Goal: Task Accomplishment & Management: Use online tool/utility

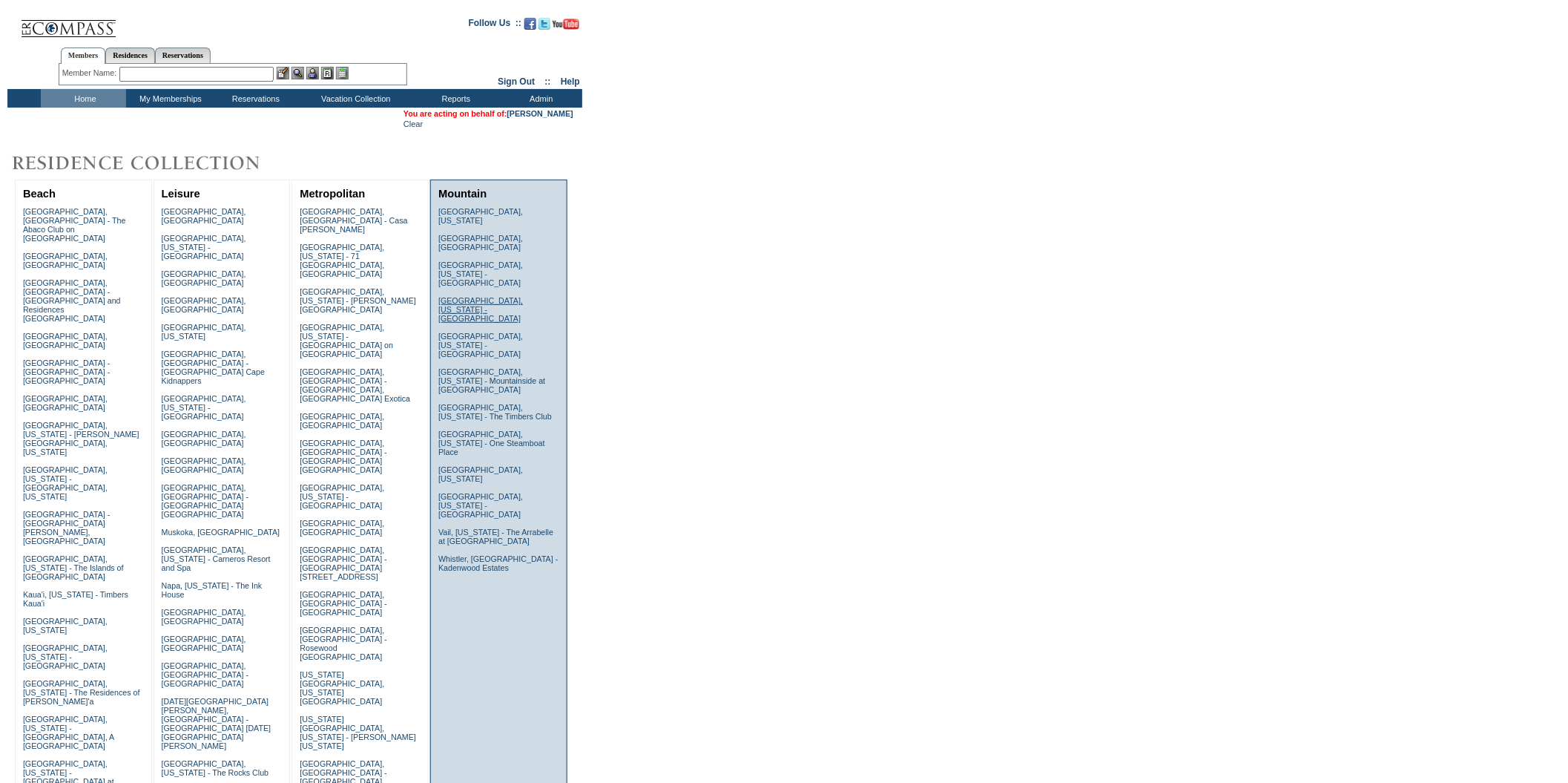
click at [505, 296] on link "[GEOGRAPHIC_DATA], [US_STATE] - [GEOGRAPHIC_DATA]" at bounding box center [480, 309] width 85 height 27
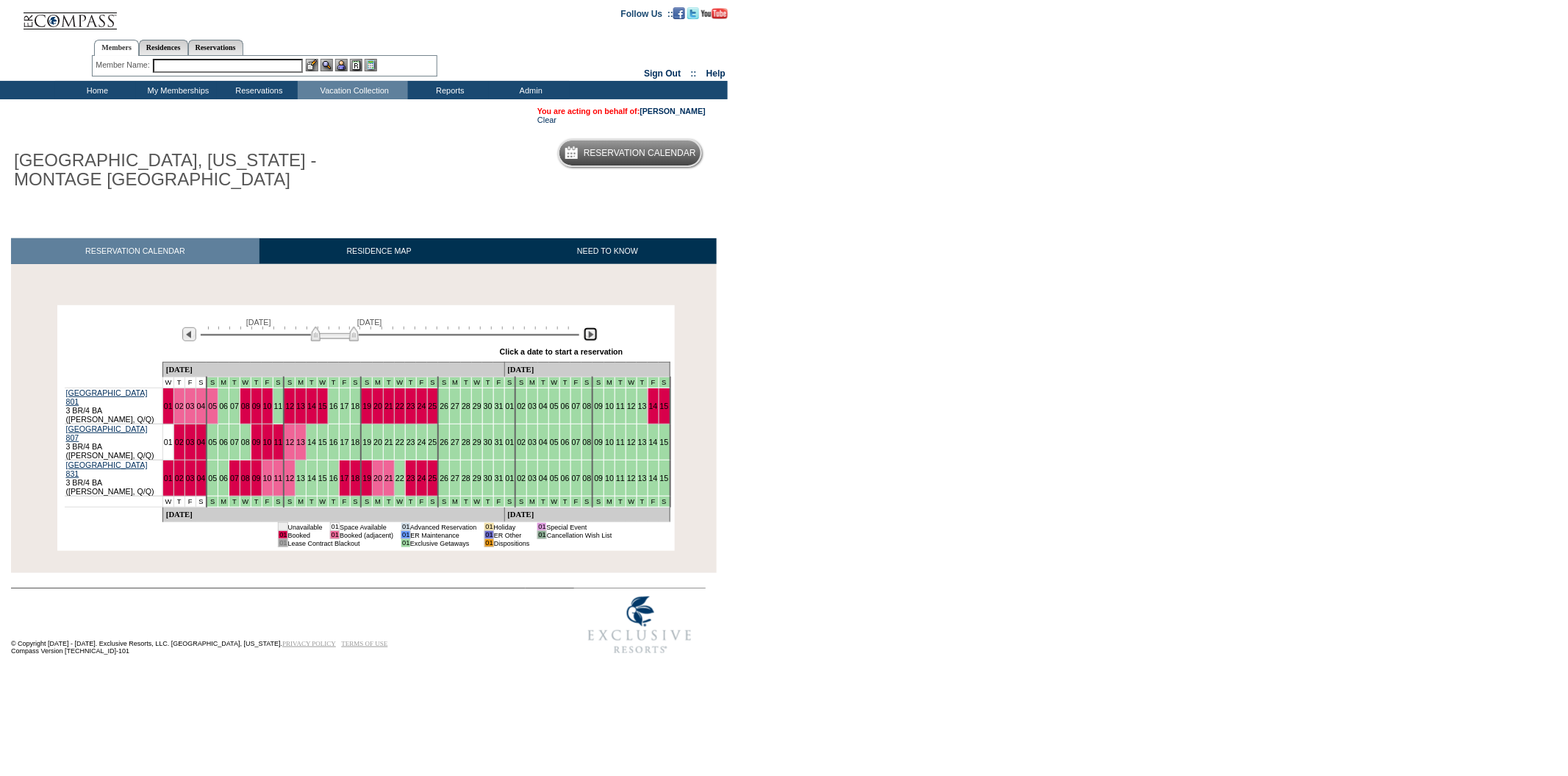
click at [589, 338] on img at bounding box center [590, 334] width 14 height 14
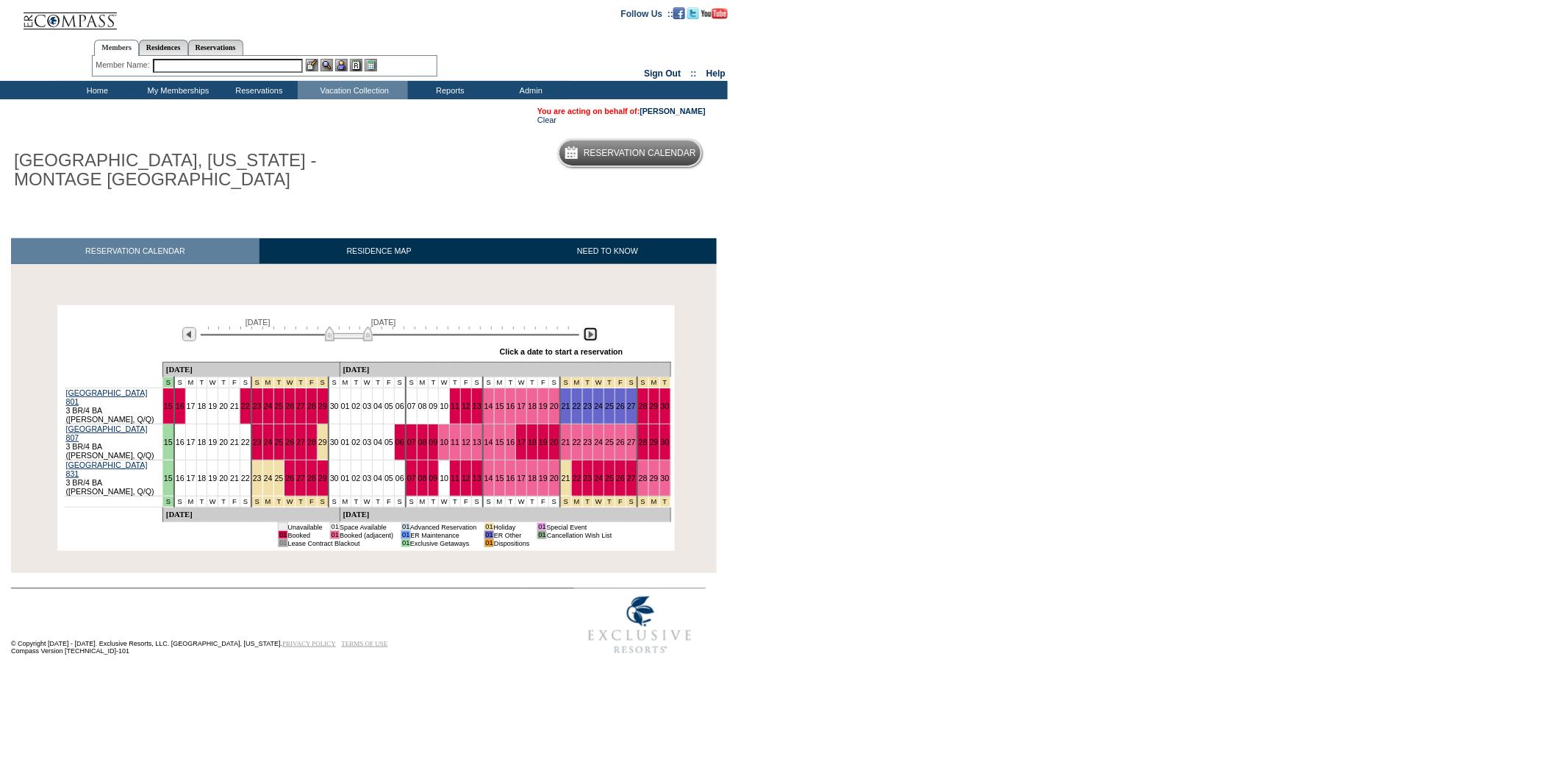
click at [589, 338] on img at bounding box center [590, 334] width 14 height 14
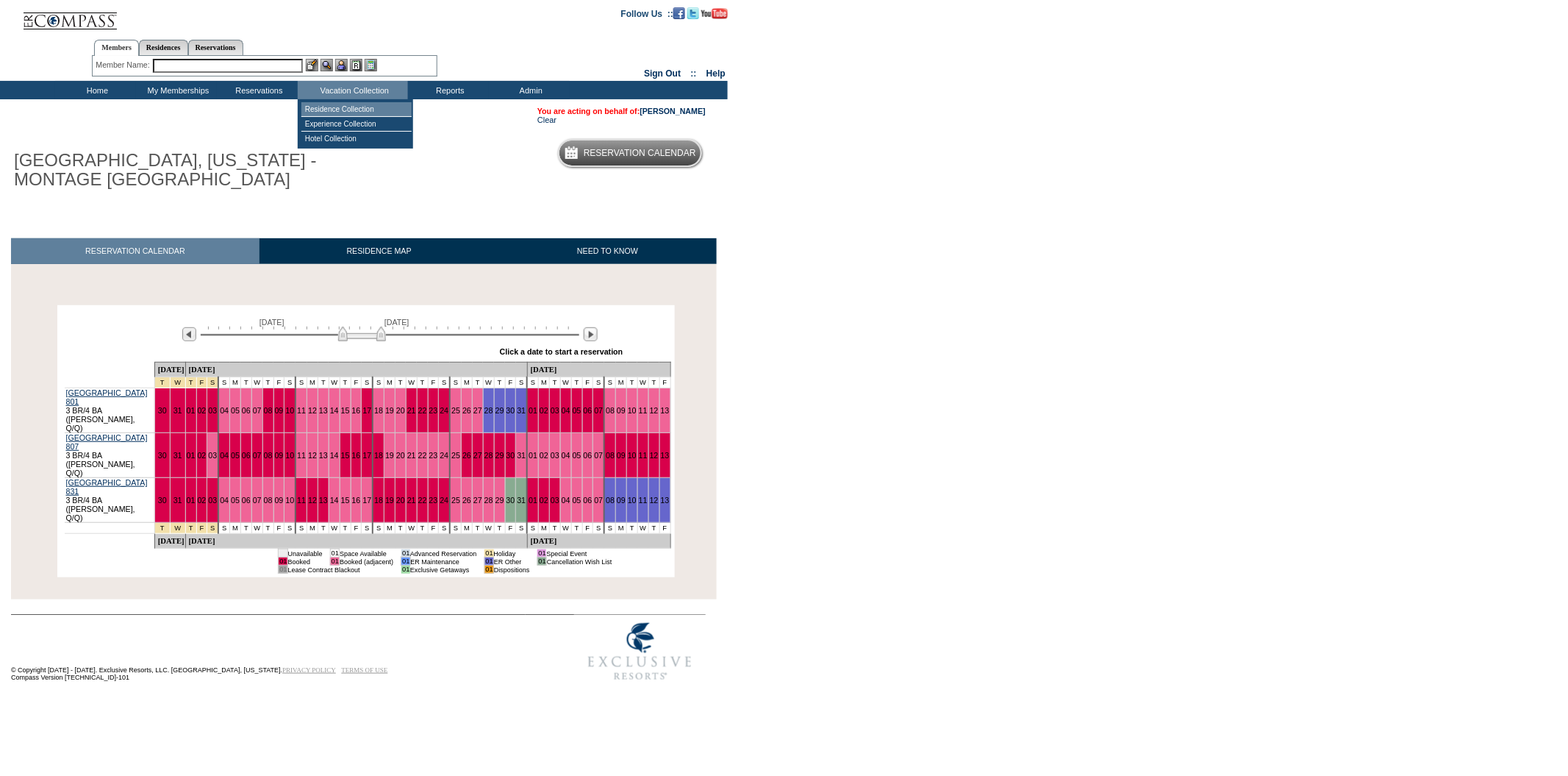
click at [376, 104] on td "Residence Collection" at bounding box center [356, 109] width 110 height 14
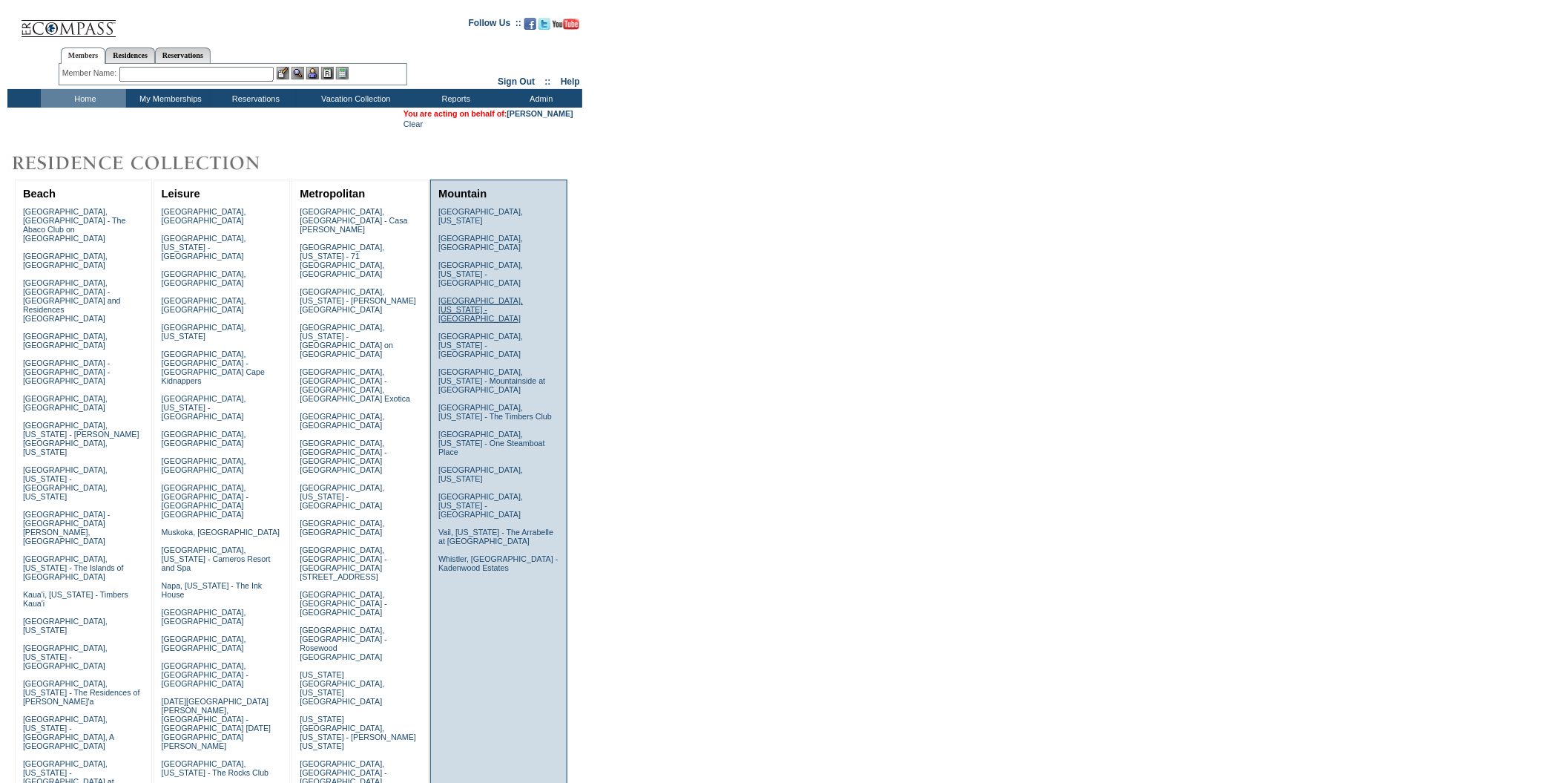
click at [518, 296] on link "Deer Valley, Utah - Montage Deer Valley" at bounding box center [480, 309] width 85 height 27
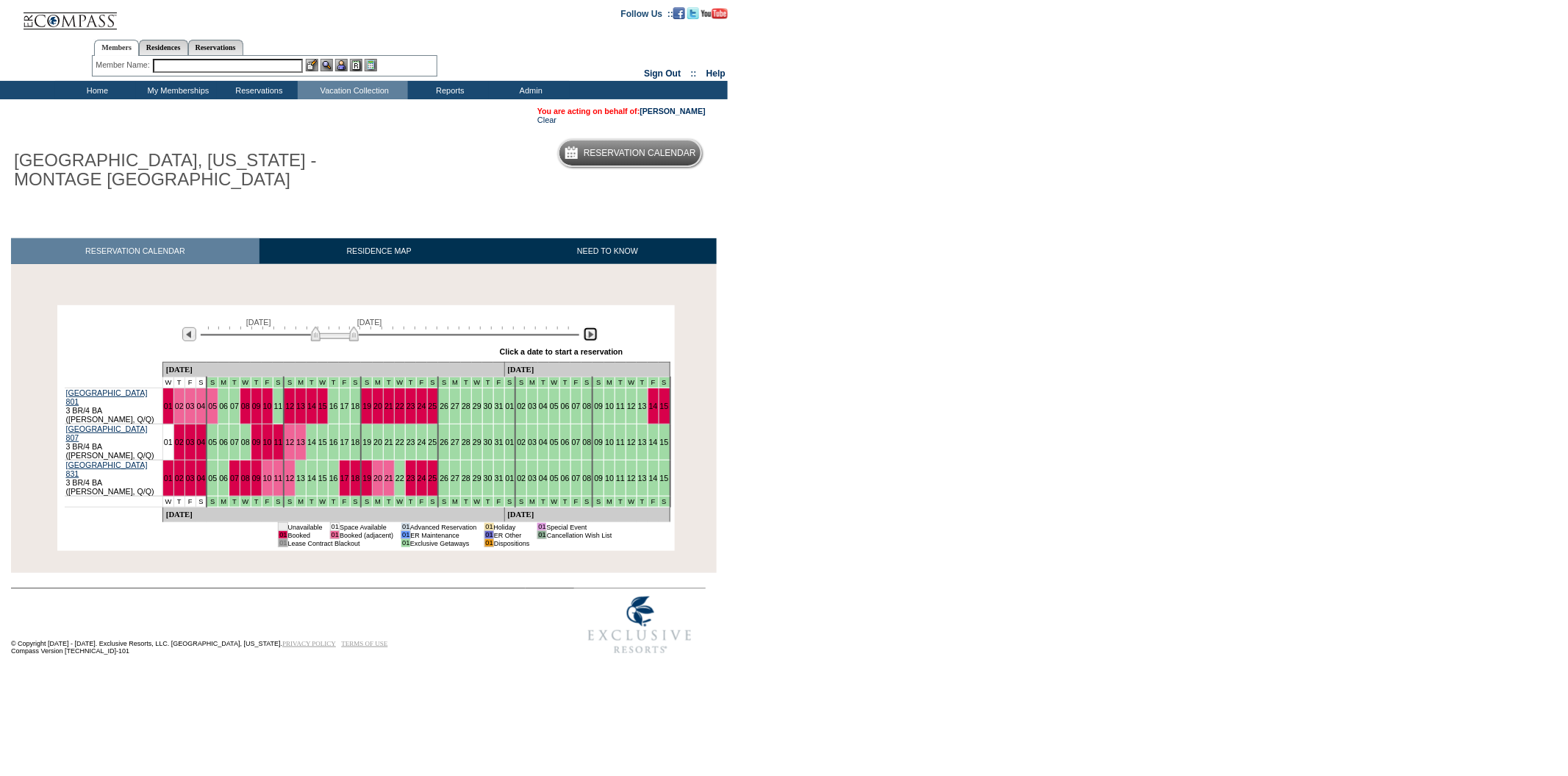
click at [588, 337] on img at bounding box center [590, 334] width 14 height 14
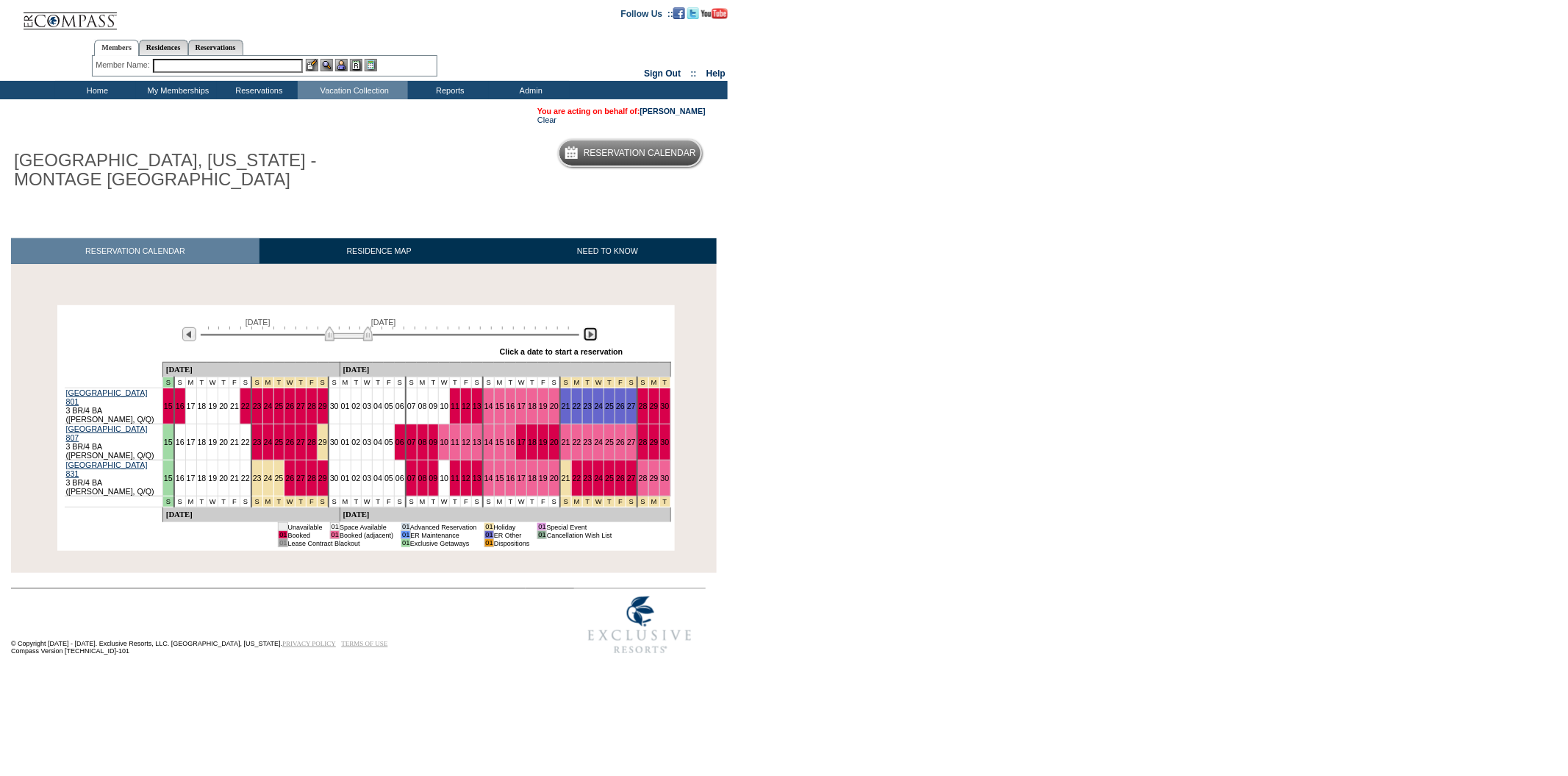
click at [588, 337] on img at bounding box center [590, 334] width 14 height 14
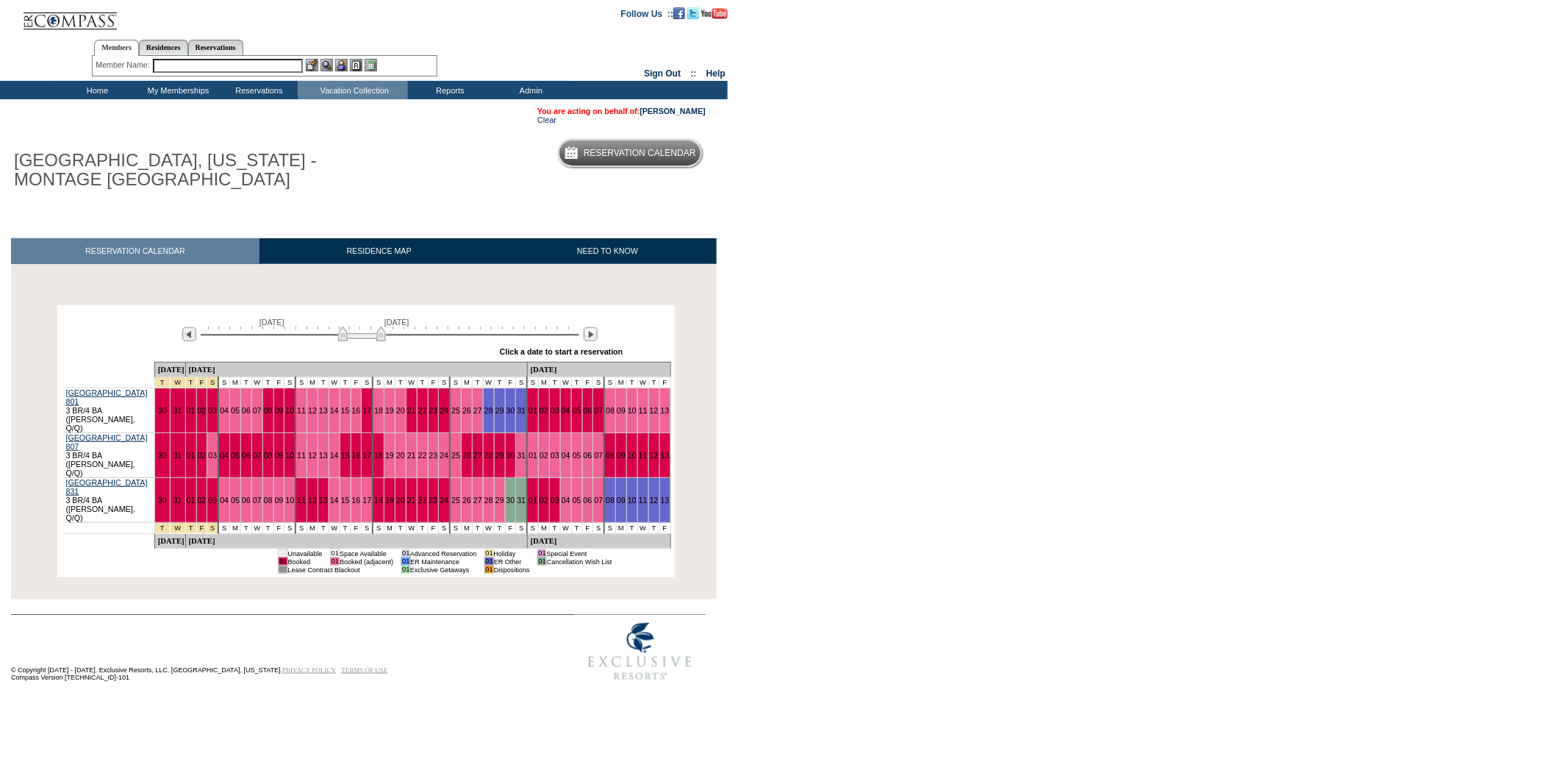
click at [259, 64] on input "text" at bounding box center [227, 65] width 150 height 14
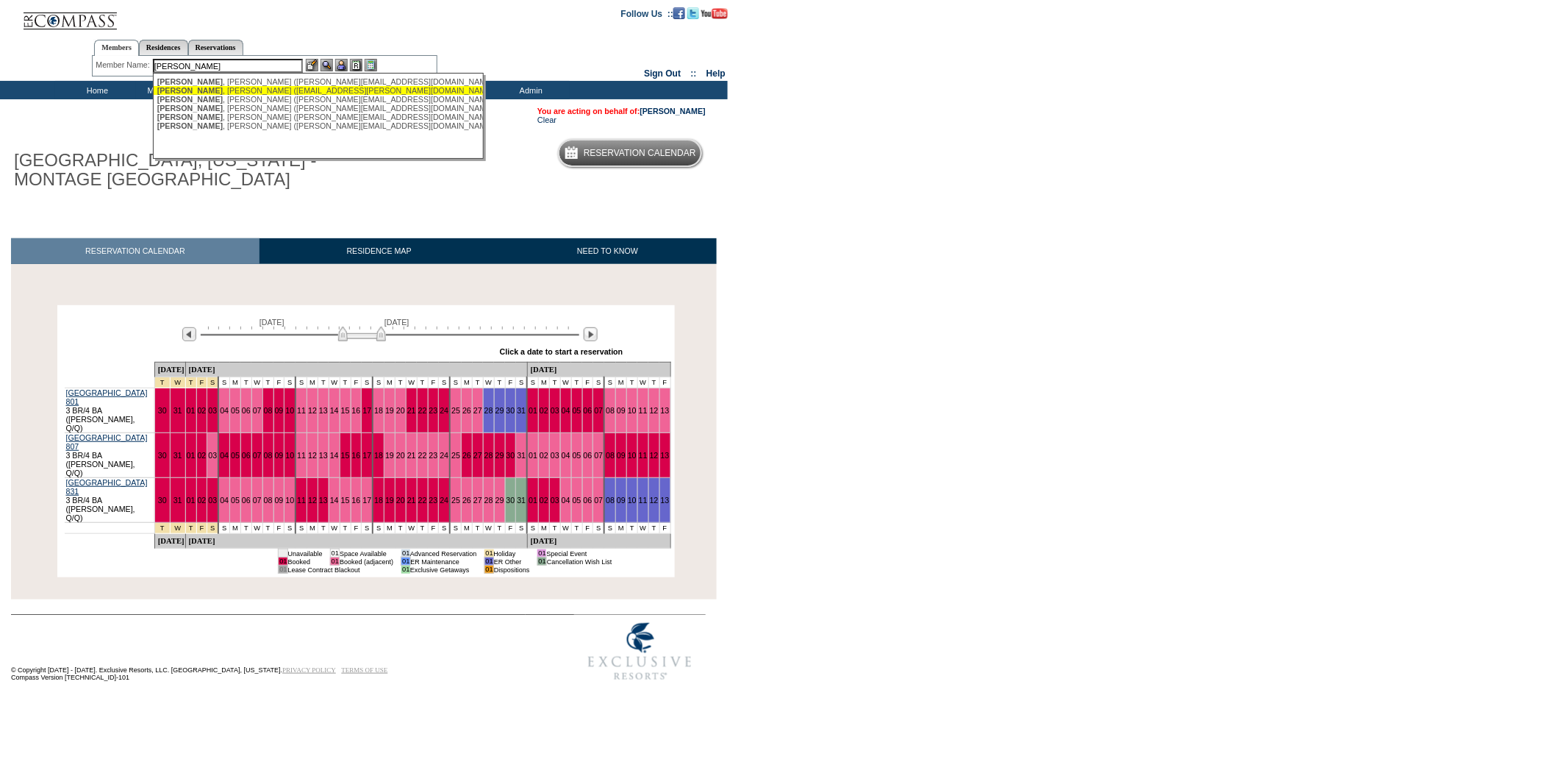
click at [224, 92] on div "Schwan , Christine (cwschwan@cox.net)" at bounding box center [319, 90] width 323 height 8
type input "Schwan, Christine (cwschwan@cox.net)"
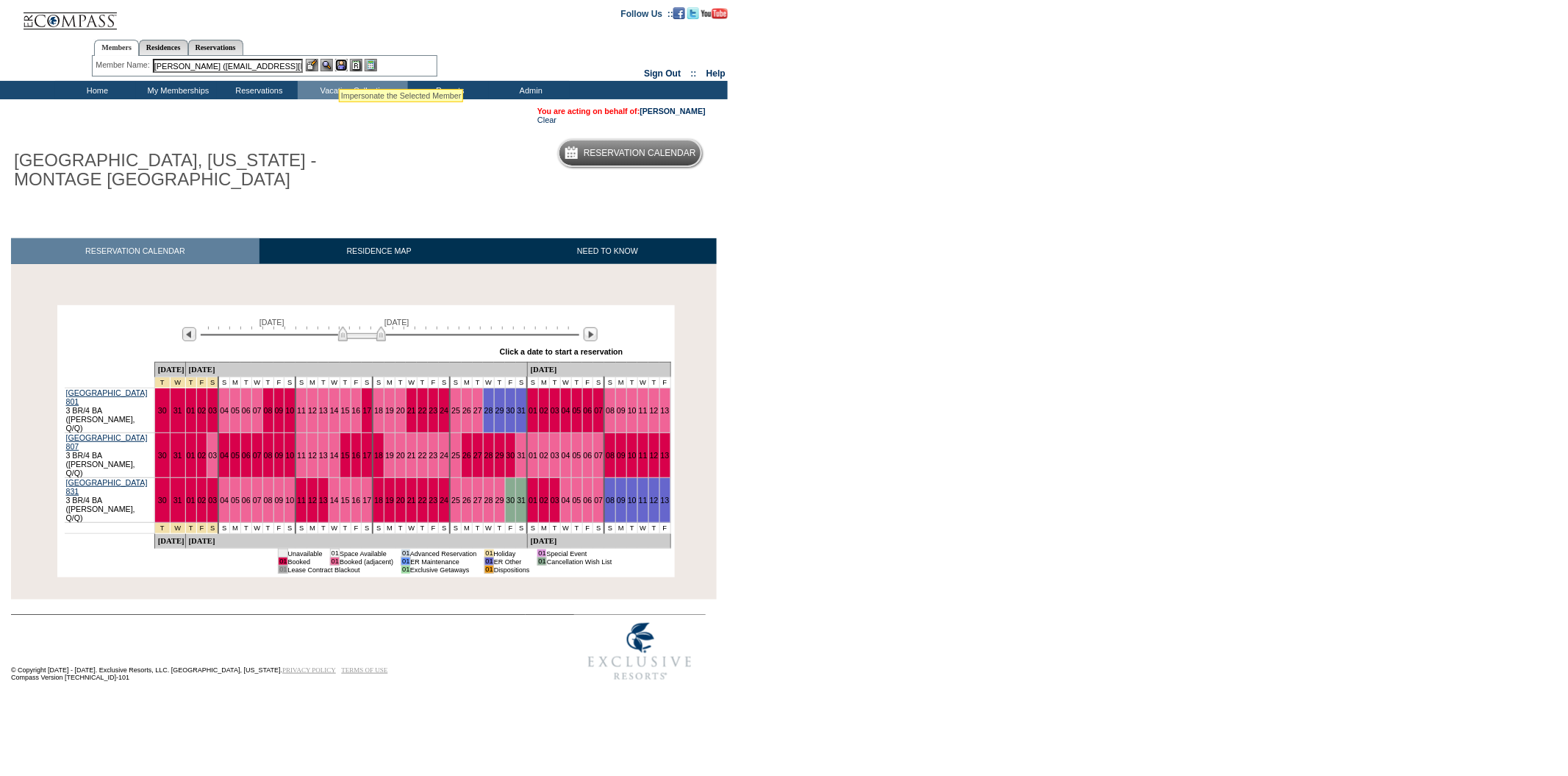
click at [339, 68] on img at bounding box center [341, 64] width 13 height 13
click at [326, 65] on img at bounding box center [326, 64] width 13 height 13
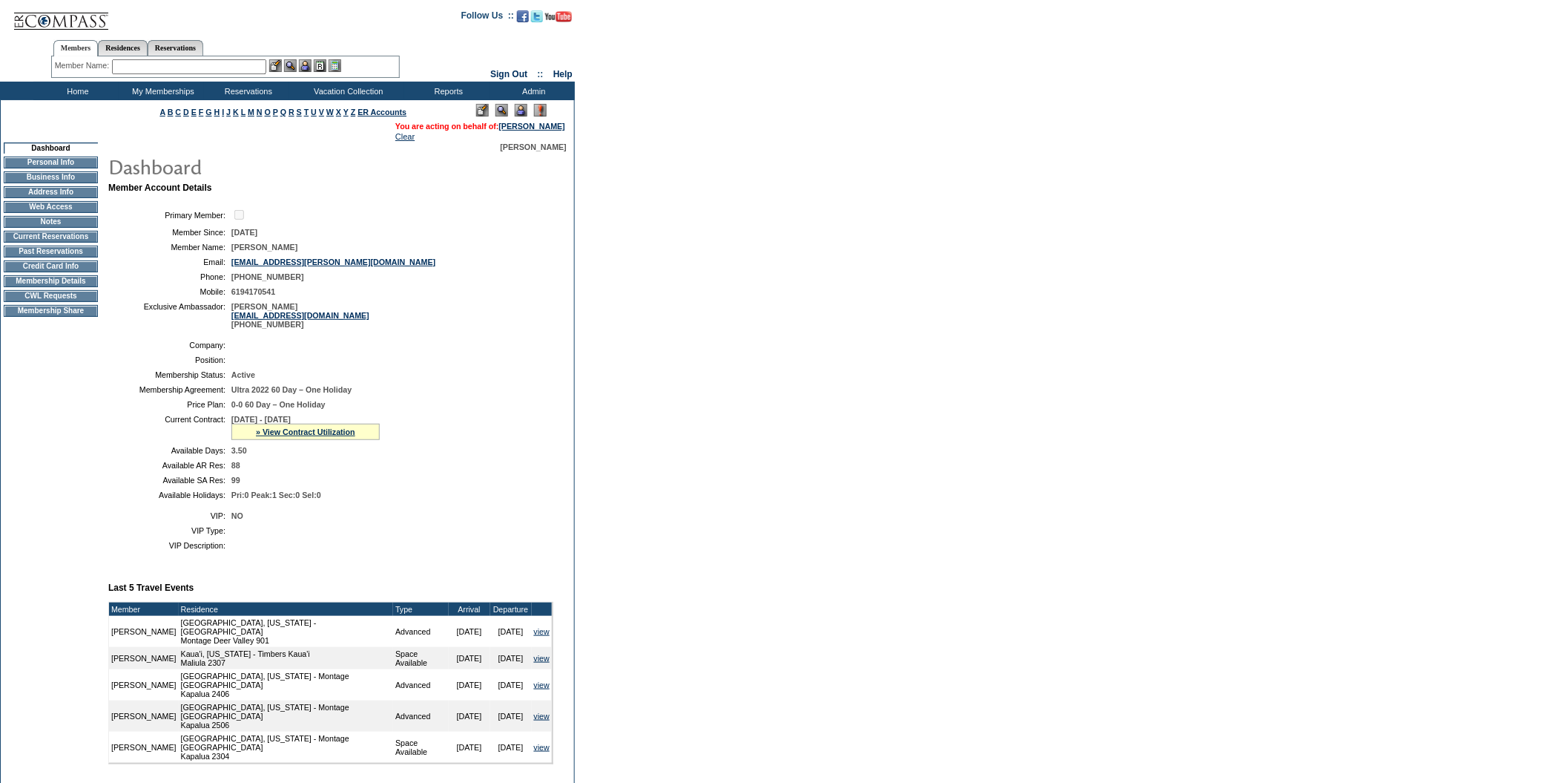
click at [67, 302] on td "CWL Requests" at bounding box center [50, 296] width 94 height 12
